Goal: Task Accomplishment & Management: Use online tool/utility

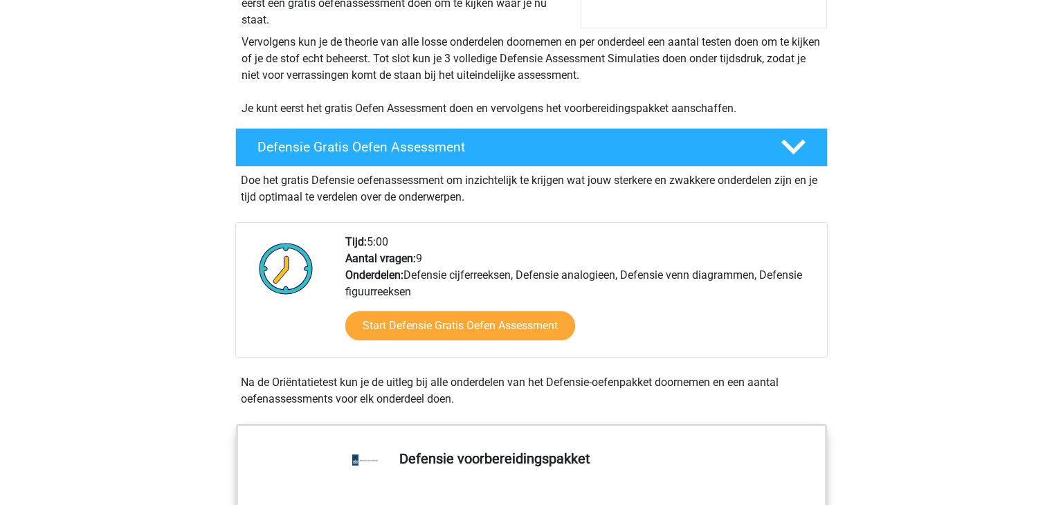
scroll to position [269, 0]
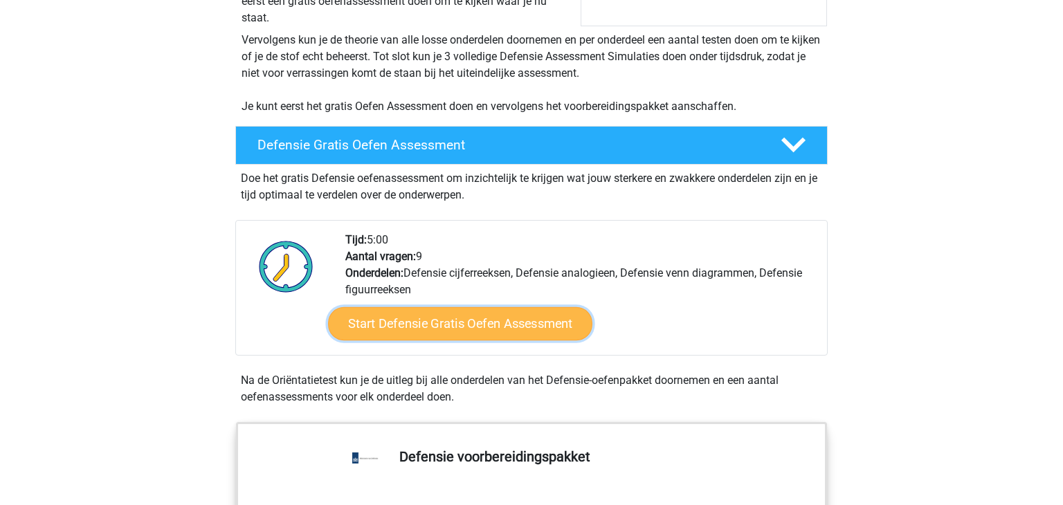
click at [510, 323] on link "Start Defensie Gratis Oefen Assessment" at bounding box center [460, 323] width 264 height 33
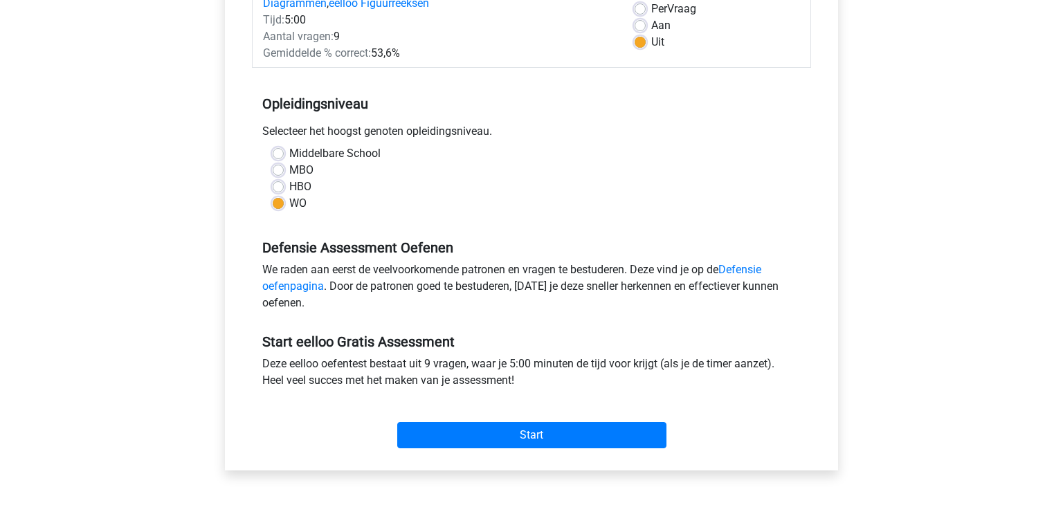
scroll to position [230, 0]
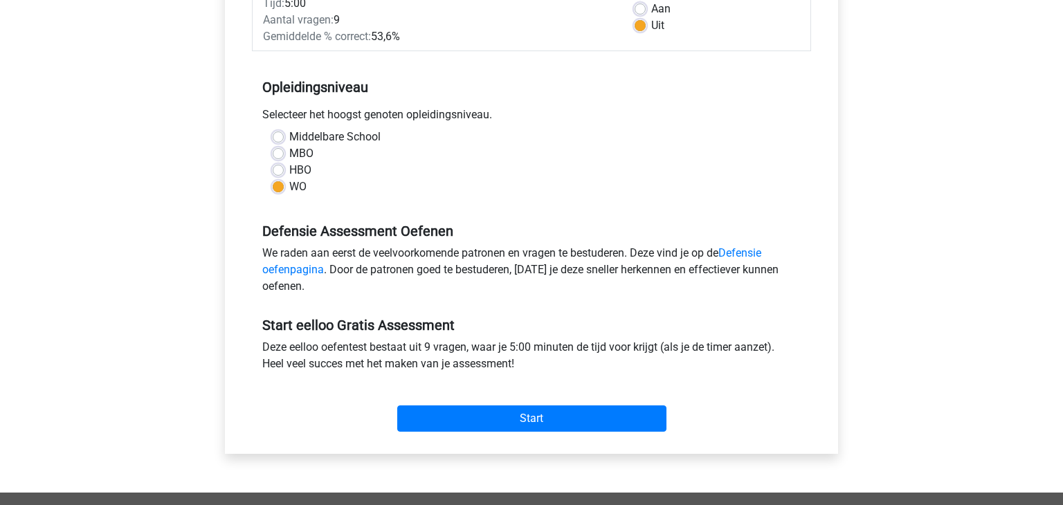
click at [341, 137] on label "Middelbare School" at bounding box center [334, 137] width 91 height 17
click at [284, 137] on input "Middelbare School" at bounding box center [278, 136] width 11 height 14
radio input "true"
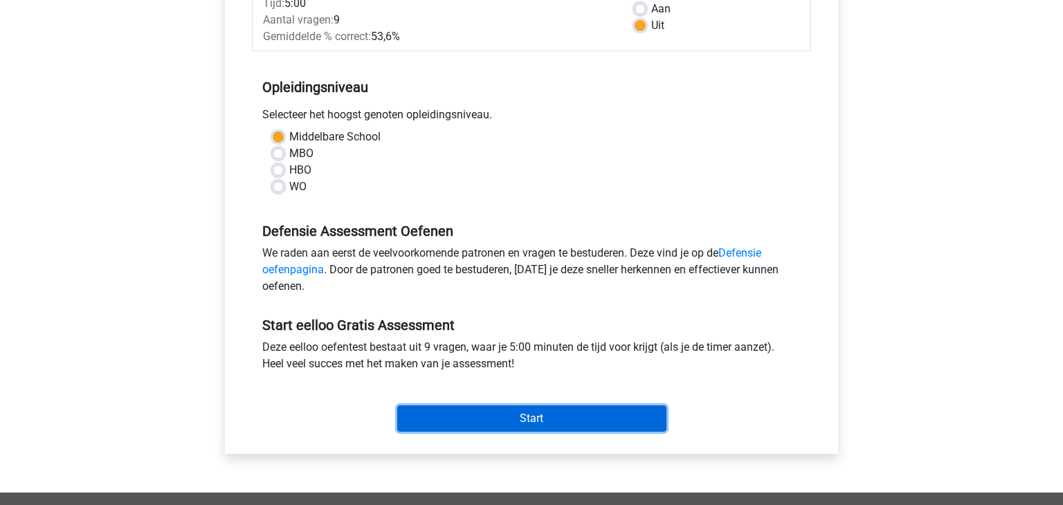
click at [575, 425] on input "Start" at bounding box center [531, 418] width 269 height 26
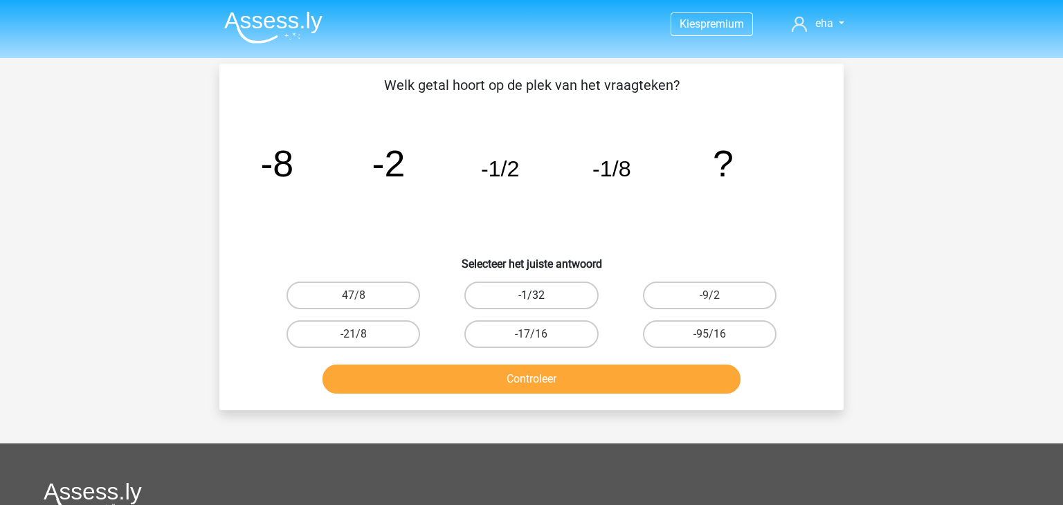
click at [564, 297] on label "-1/32" at bounding box center [531, 296] width 134 height 28
click at [540, 297] on input "-1/32" at bounding box center [535, 299] width 9 height 9
radio input "true"
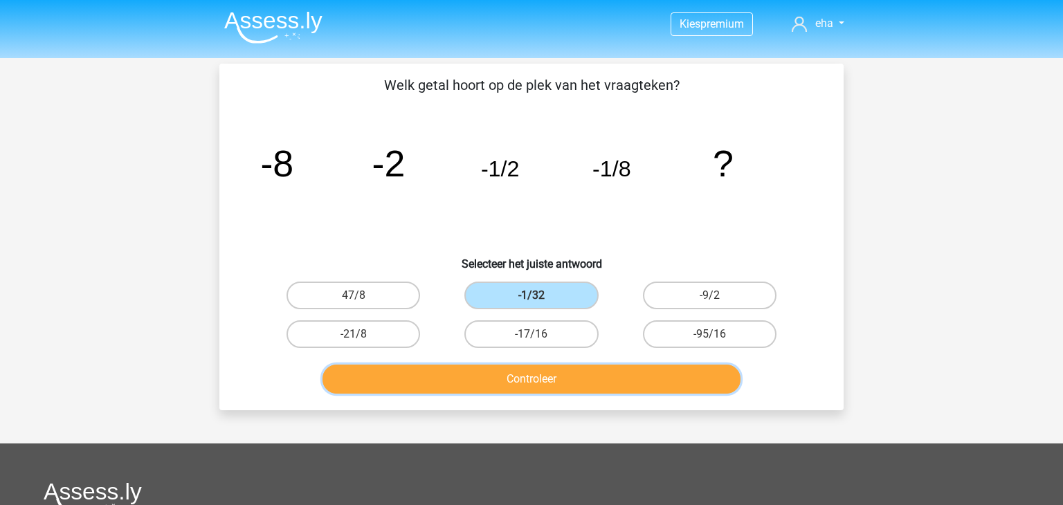
click at [562, 385] on button "Controleer" at bounding box center [531, 379] width 419 height 29
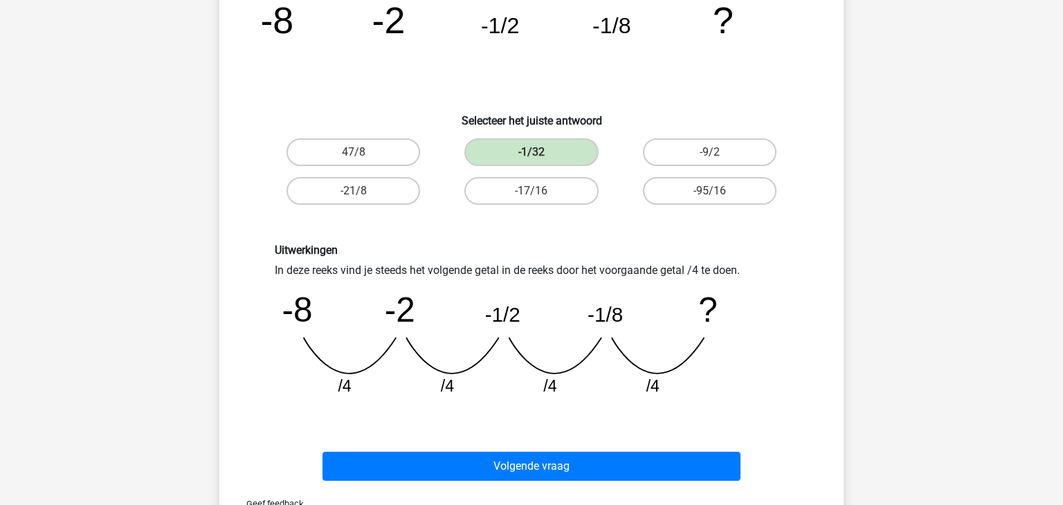
scroll to position [146, 0]
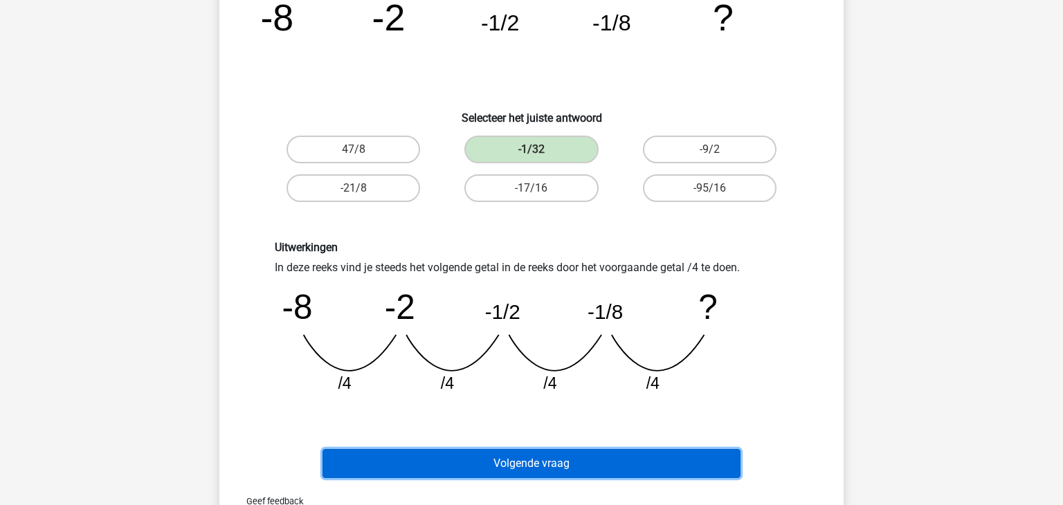
click at [545, 464] on button "Volgende vraag" at bounding box center [531, 463] width 419 height 29
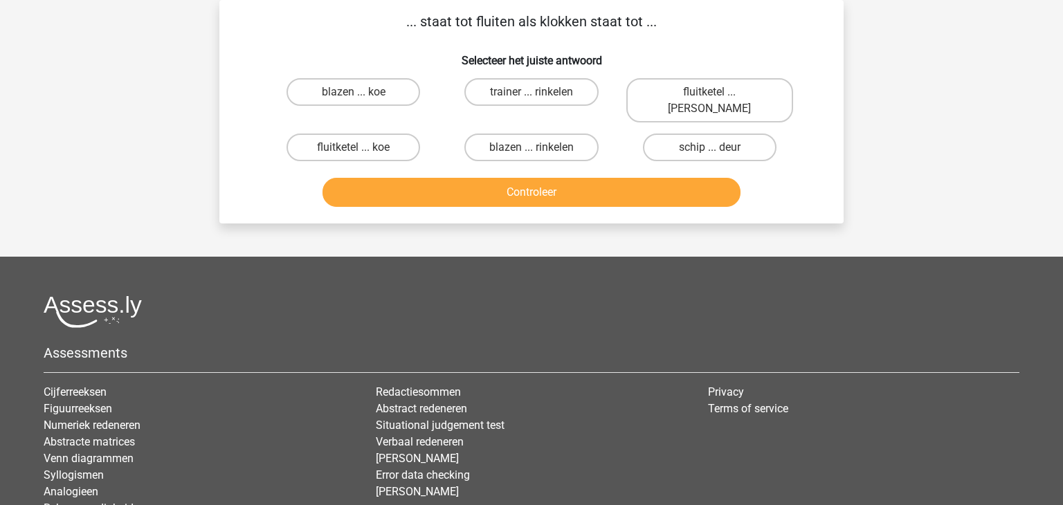
scroll to position [0, 0]
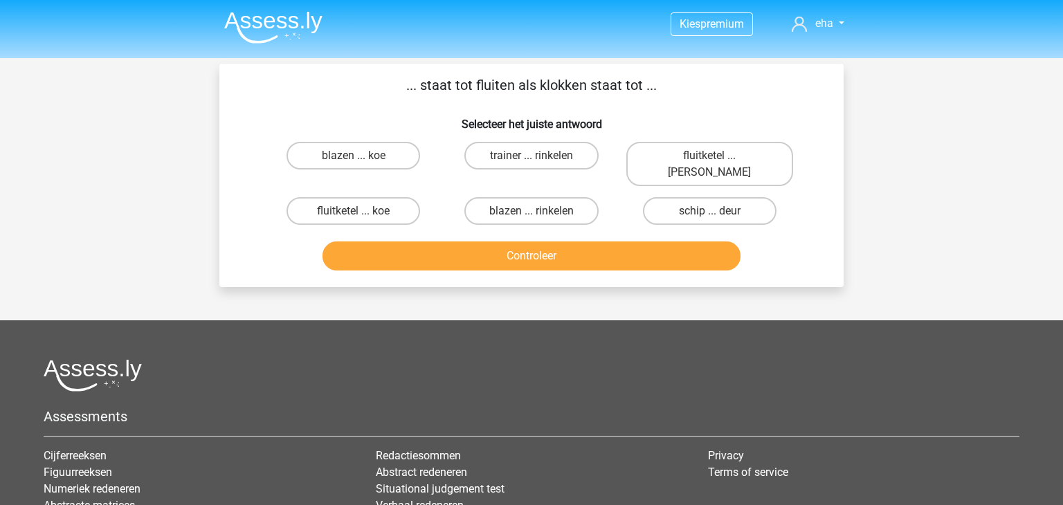
click at [506, 481] on li "Situational judgement test" at bounding box center [531, 489] width 311 height 17
